Goal: Information Seeking & Learning: Understand process/instructions

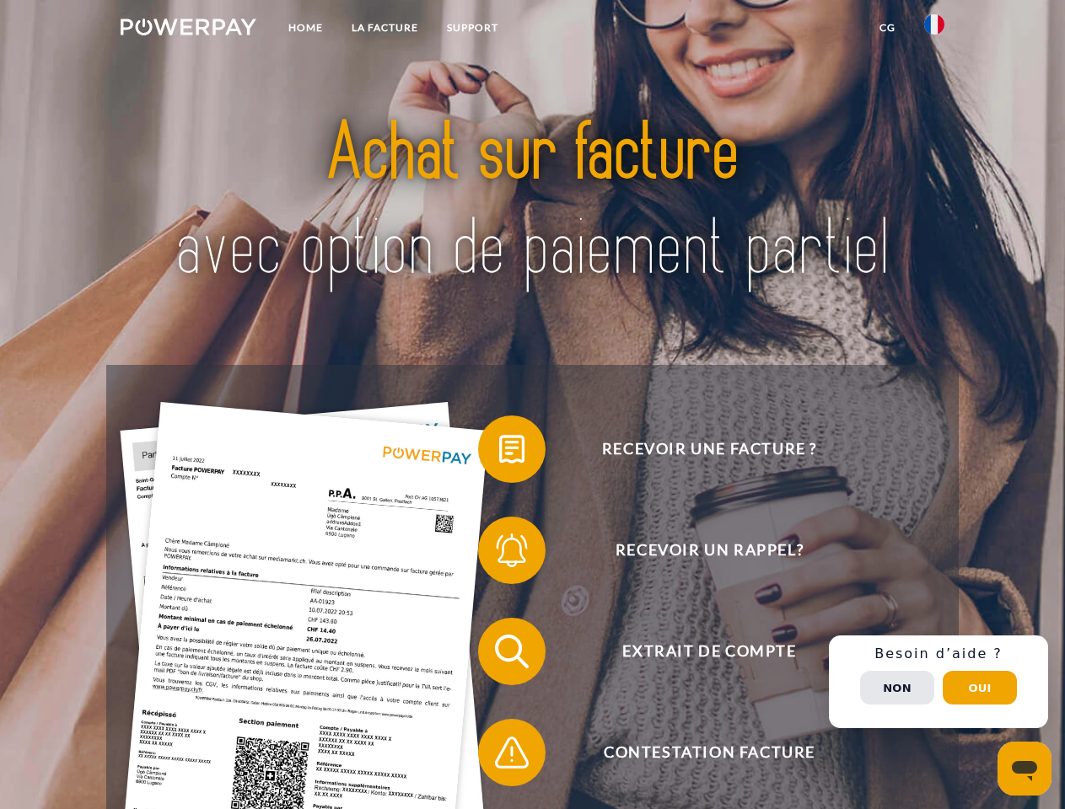
click at [188, 30] on img at bounding box center [189, 27] width 136 height 17
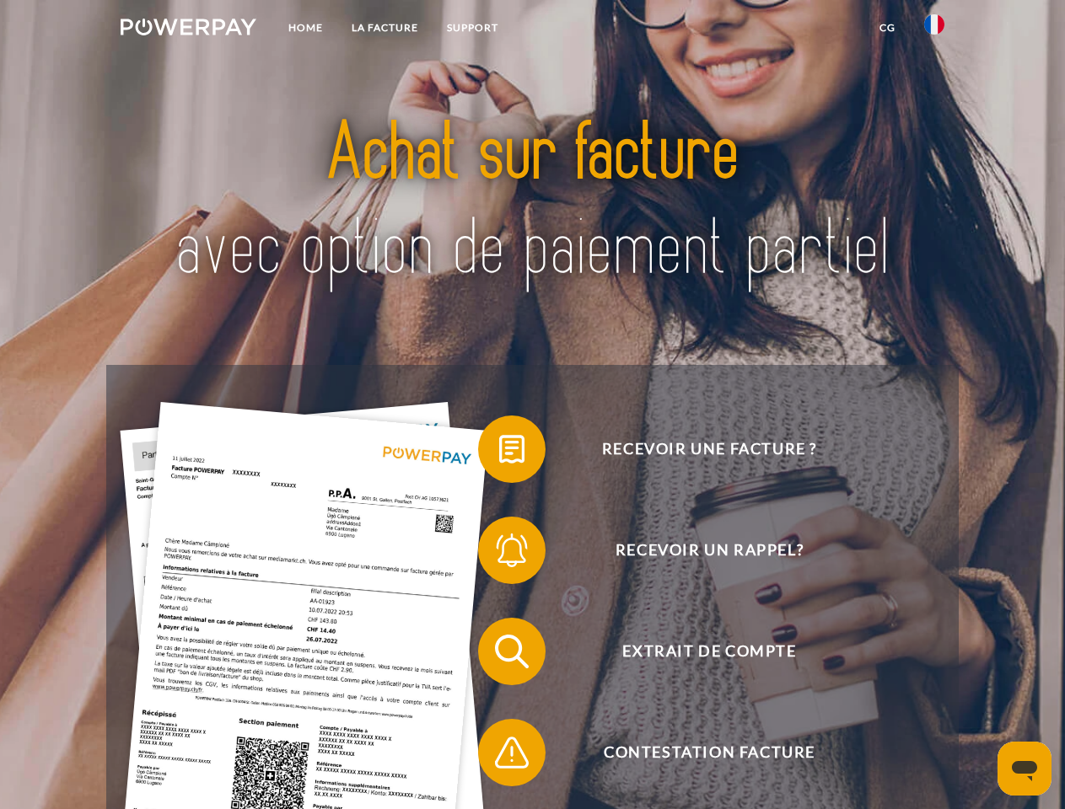
click at [934, 30] on img at bounding box center [934, 24] width 20 height 20
click at [887, 28] on link "CG" at bounding box center [887, 28] width 45 height 30
click at [499, 453] on span at bounding box center [486, 449] width 84 height 84
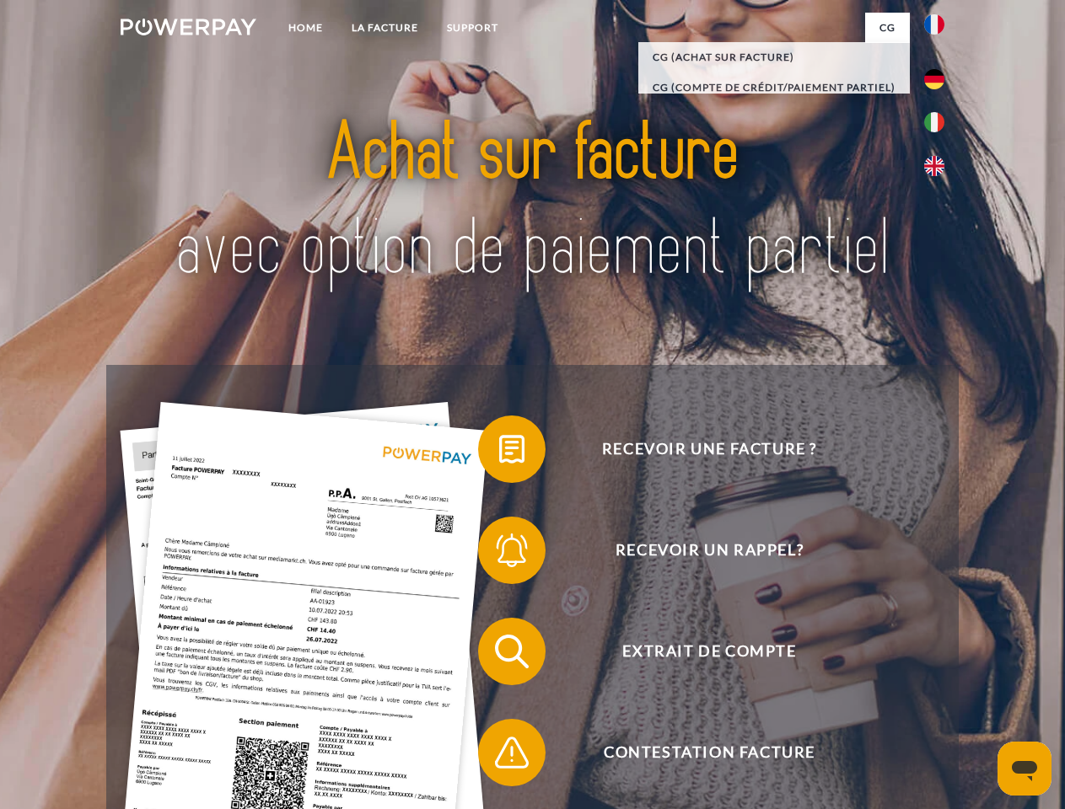
click at [499, 554] on span at bounding box center [486, 550] width 84 height 84
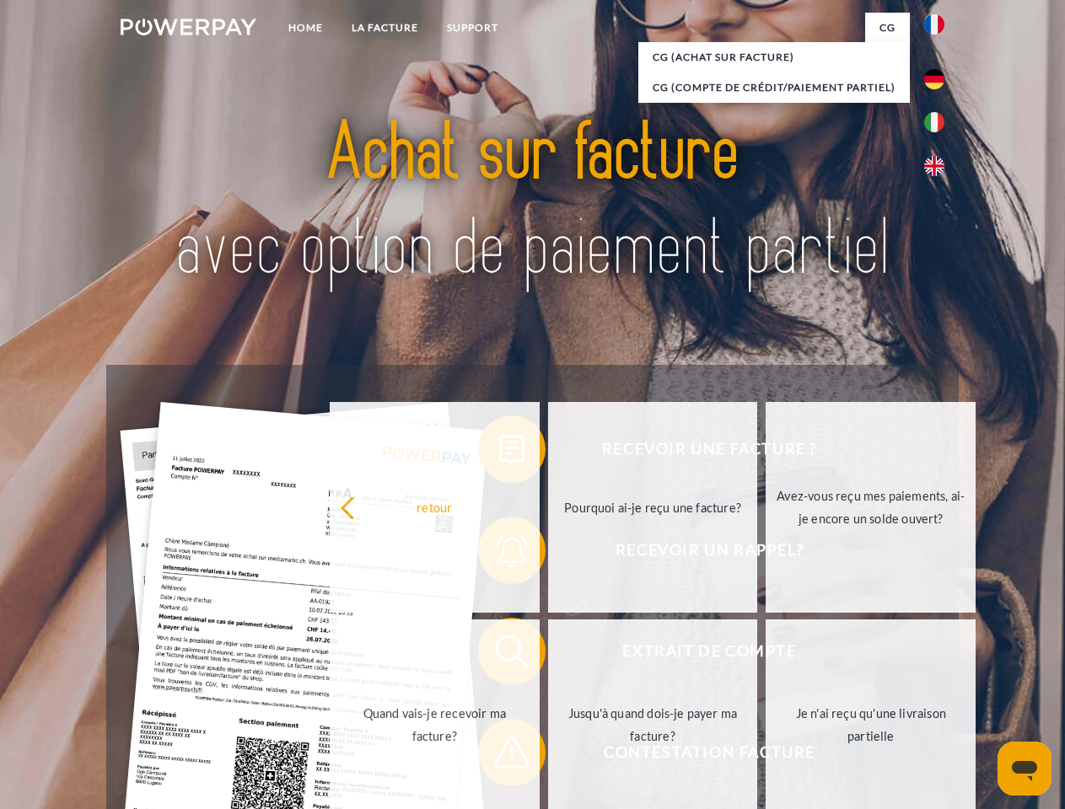
click at [548, 655] on link "Jusqu'à quand dois-je payer ma facture?" at bounding box center [653, 725] width 210 height 211
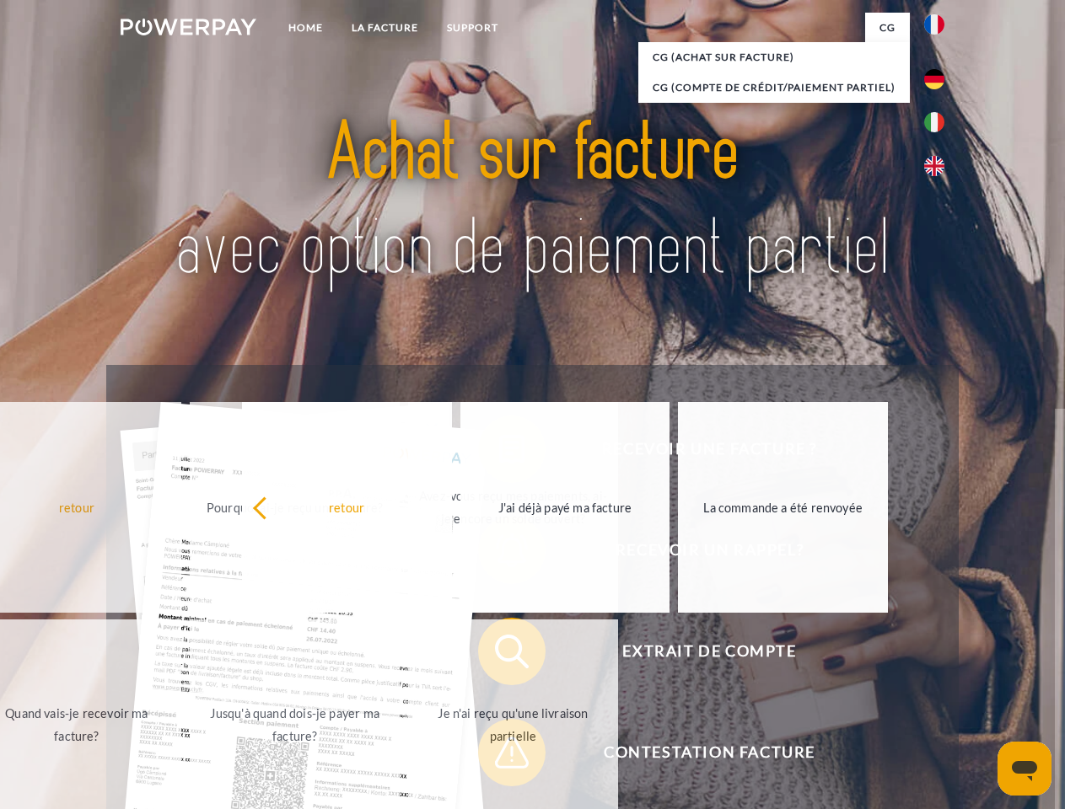
click at [499, 756] on span at bounding box center [486, 753] width 84 height 84
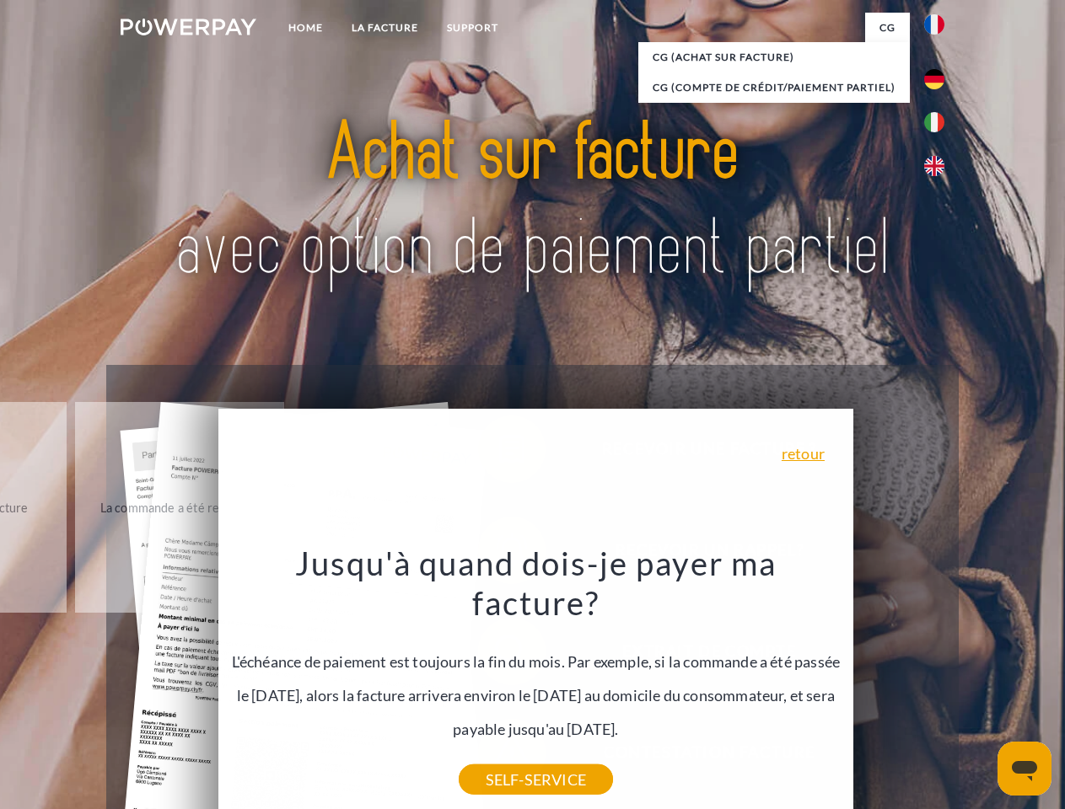
click at [938, 682] on div "Recevoir une facture ? Recevoir un rappel? Extrait de compte retour" at bounding box center [531, 702] width 851 height 674
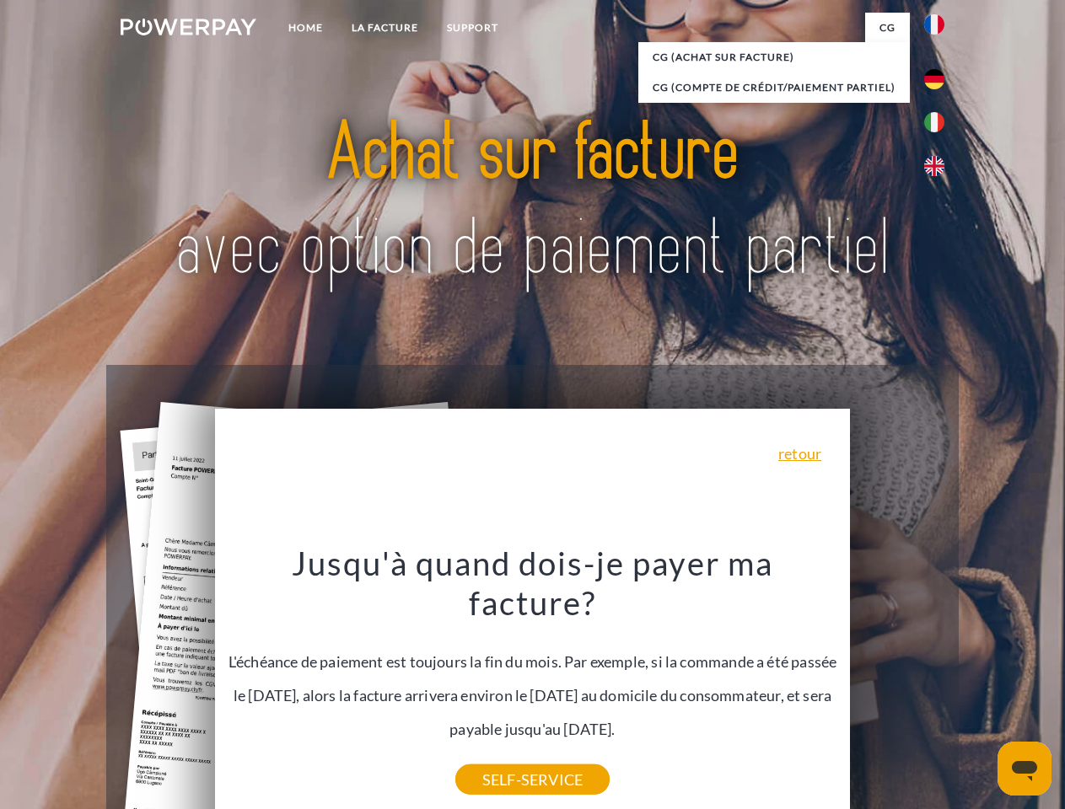
click at [897, 685] on span "Extrait de compte" at bounding box center [708, 651] width 413 height 67
click at [979, 688] on header "Home LA FACTURE Support" at bounding box center [532, 582] width 1065 height 1164
